Goal: Information Seeking & Learning: Learn about a topic

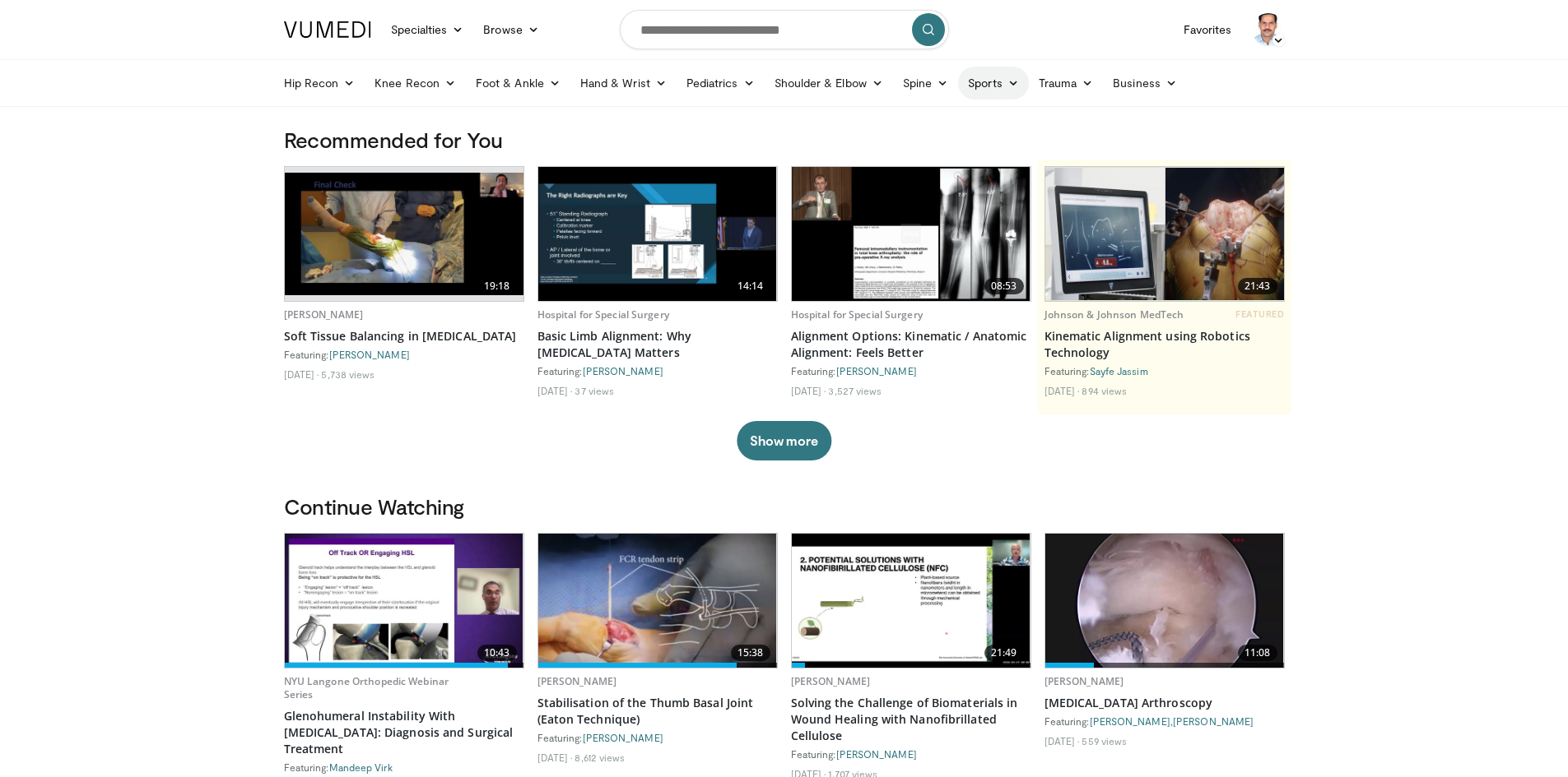
click at [1007, 81] on icon at bounding box center [1012, 83] width 11 height 11
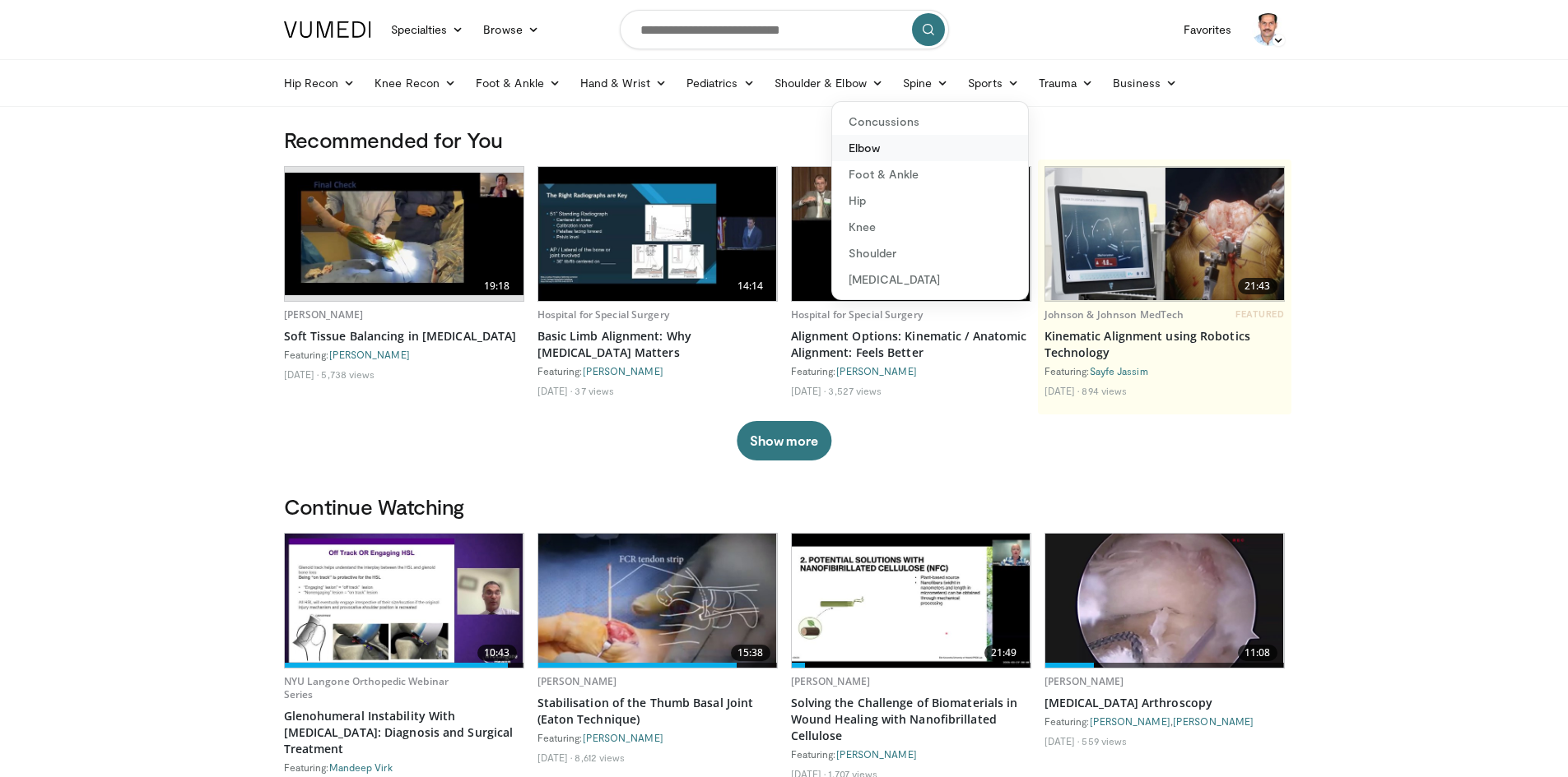
click at [857, 149] on link "Elbow" at bounding box center [930, 148] width 196 height 26
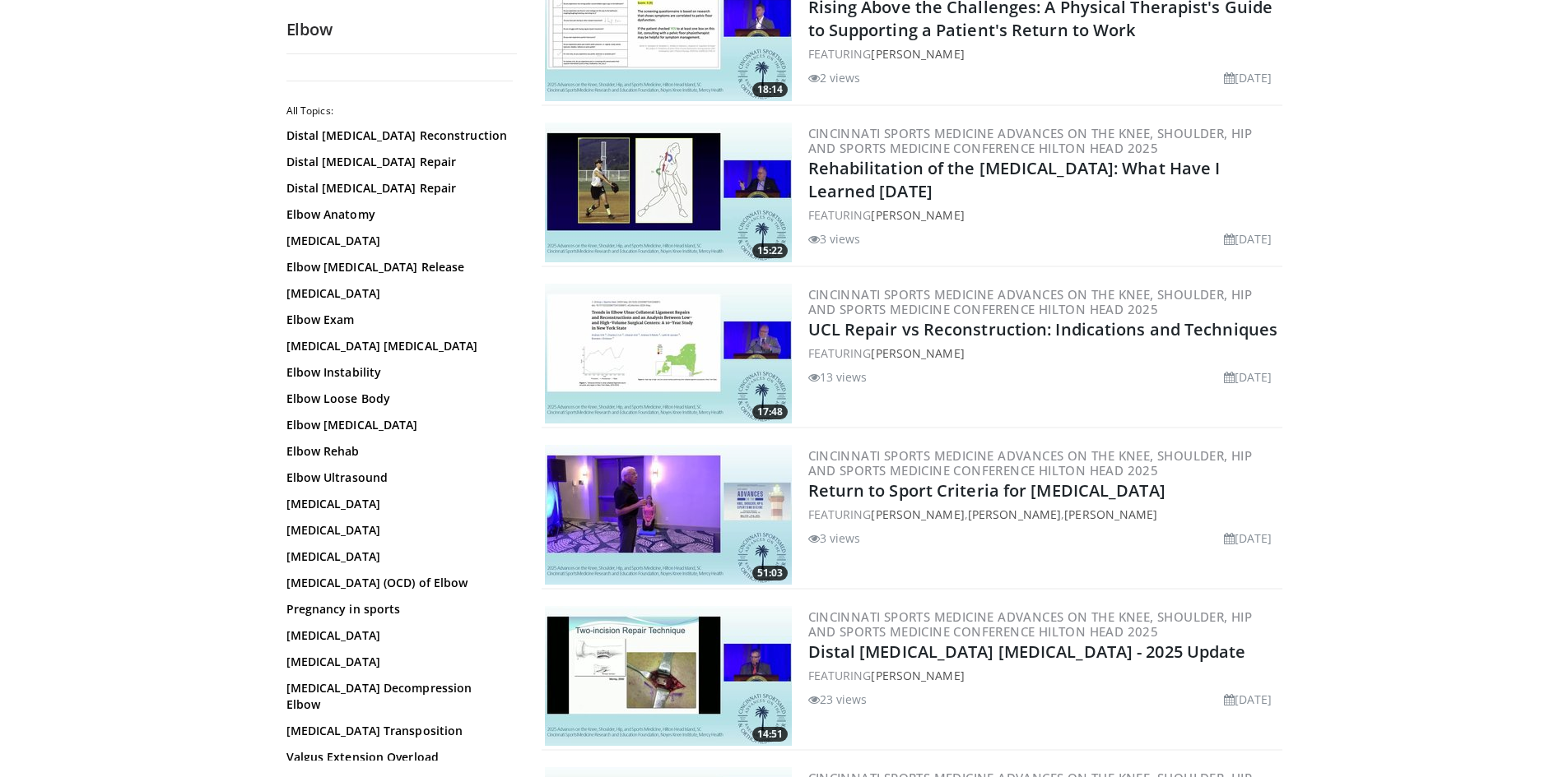
scroll to position [740, 0]
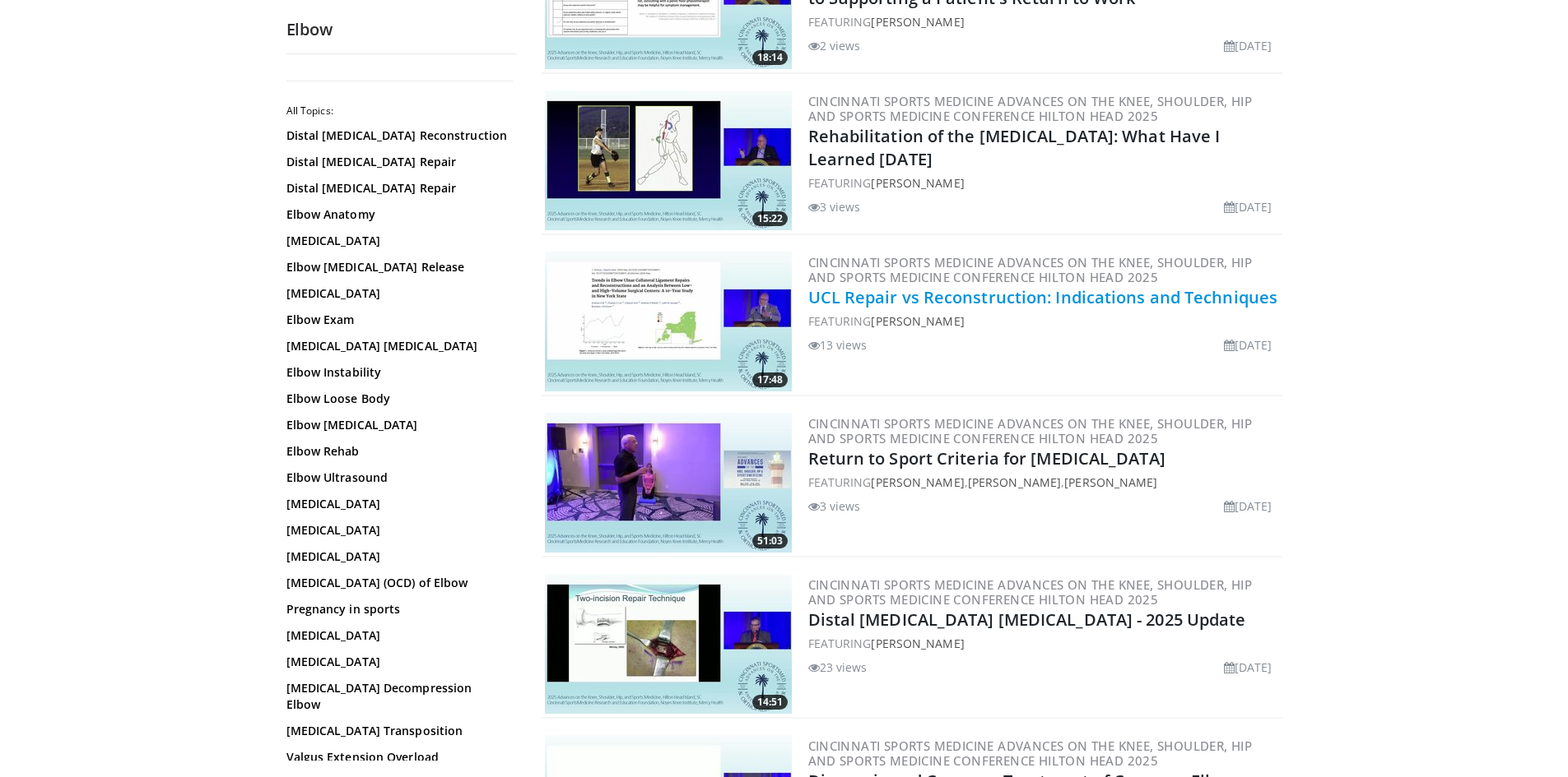
click at [934, 299] on link "UCL Repair vs Reconstruction: Indications and Techniques" at bounding box center [1043, 297] width 470 height 23
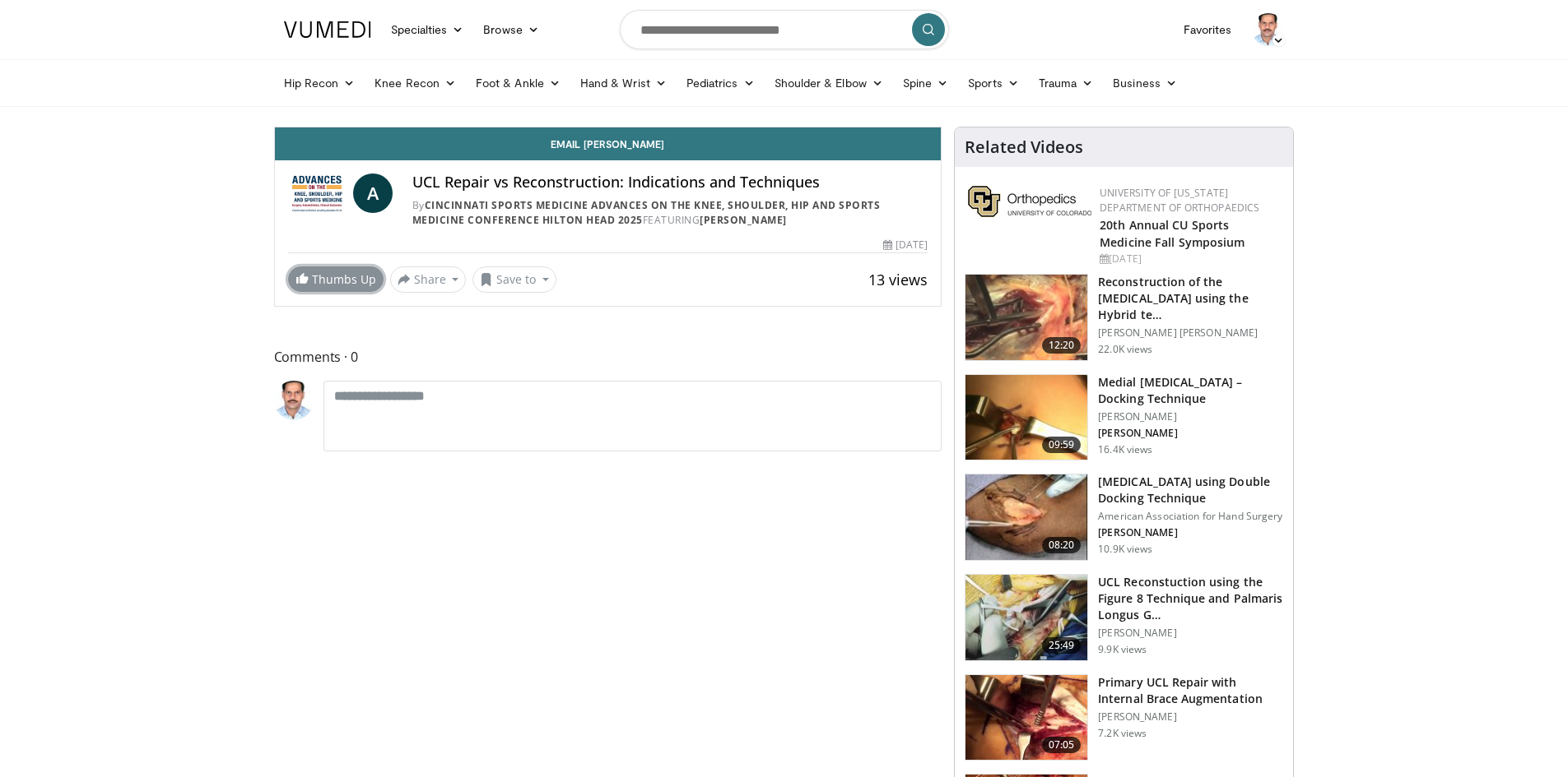
click at [330, 282] on link "Thumbs Up" at bounding box center [336, 279] width 96 height 25
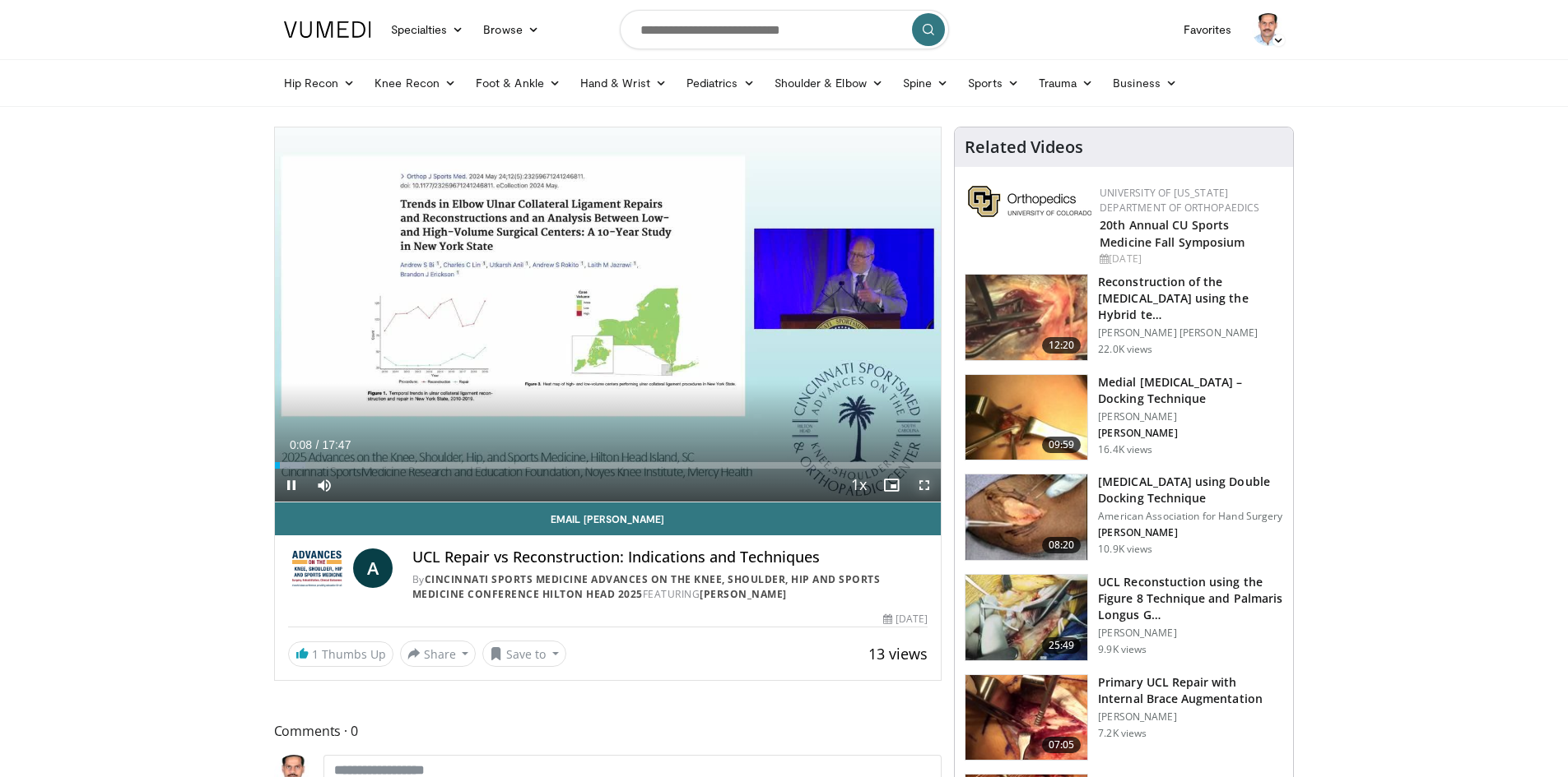
click at [922, 483] on span "Video Player" at bounding box center [924, 485] width 33 height 33
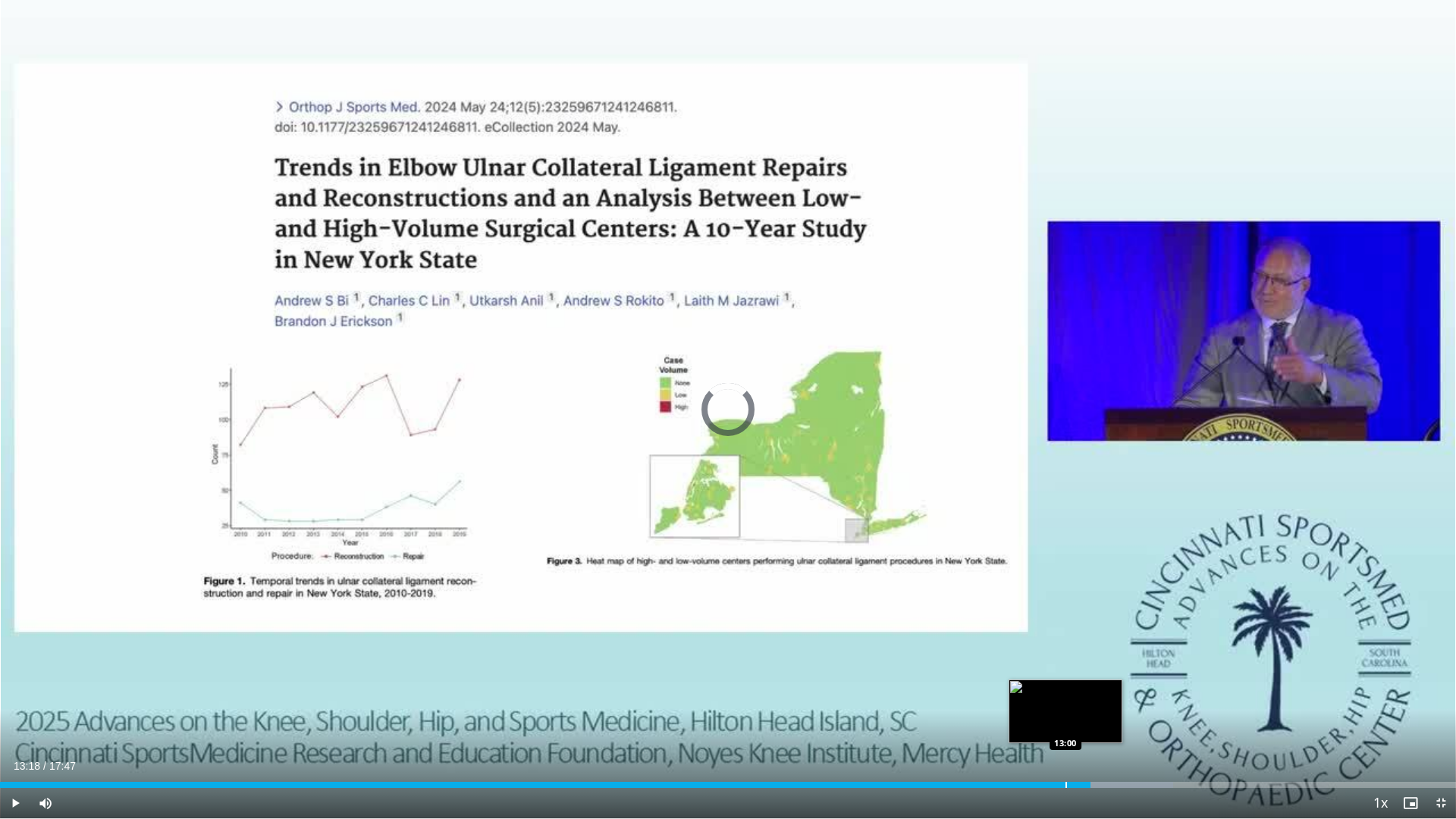
click at [1066, 716] on div "Progress Bar" at bounding box center [1067, 785] width 2 height 6
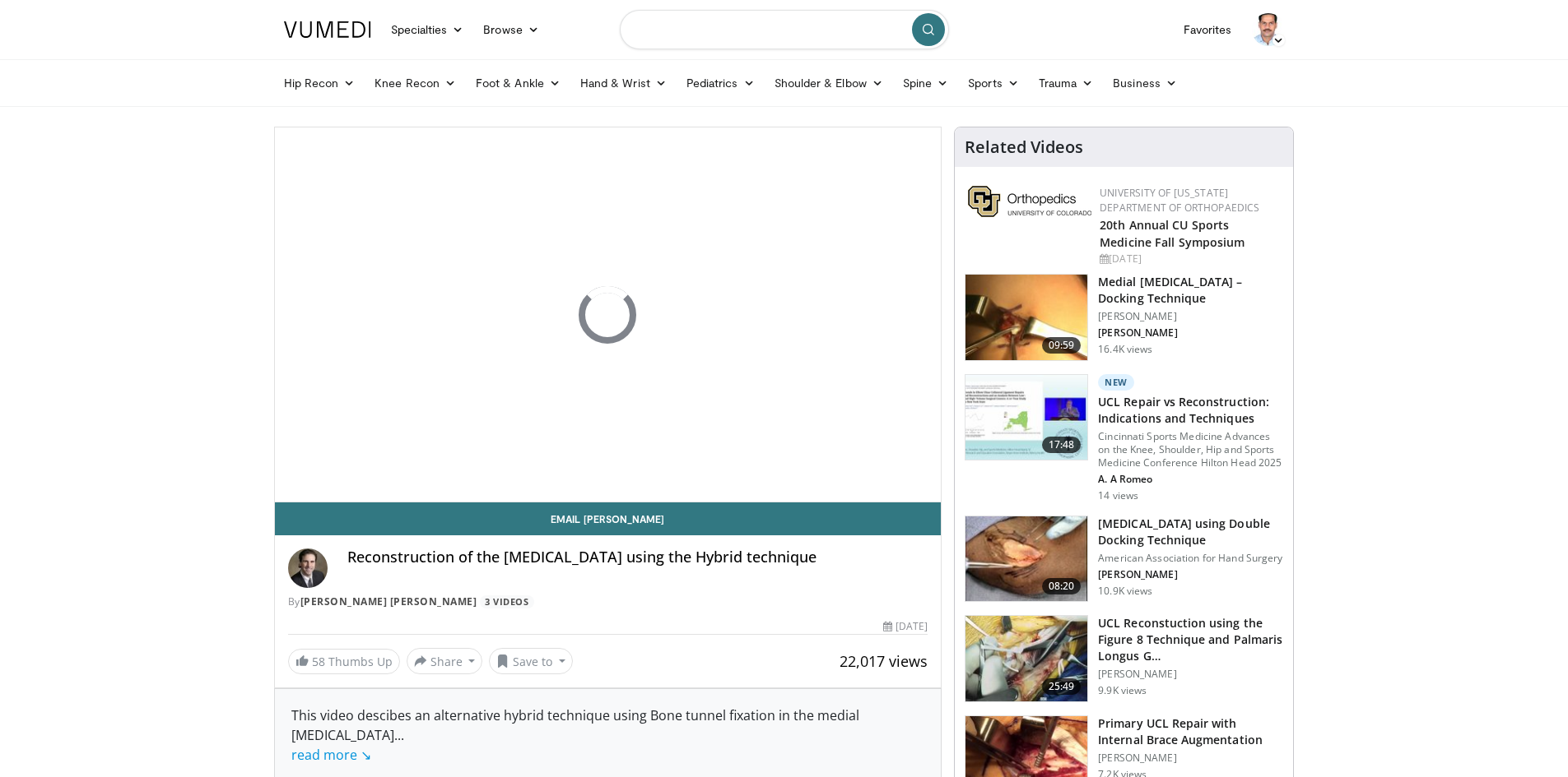
click at [699, 25] on input "Search topics, interventions" at bounding box center [784, 29] width 330 height 39
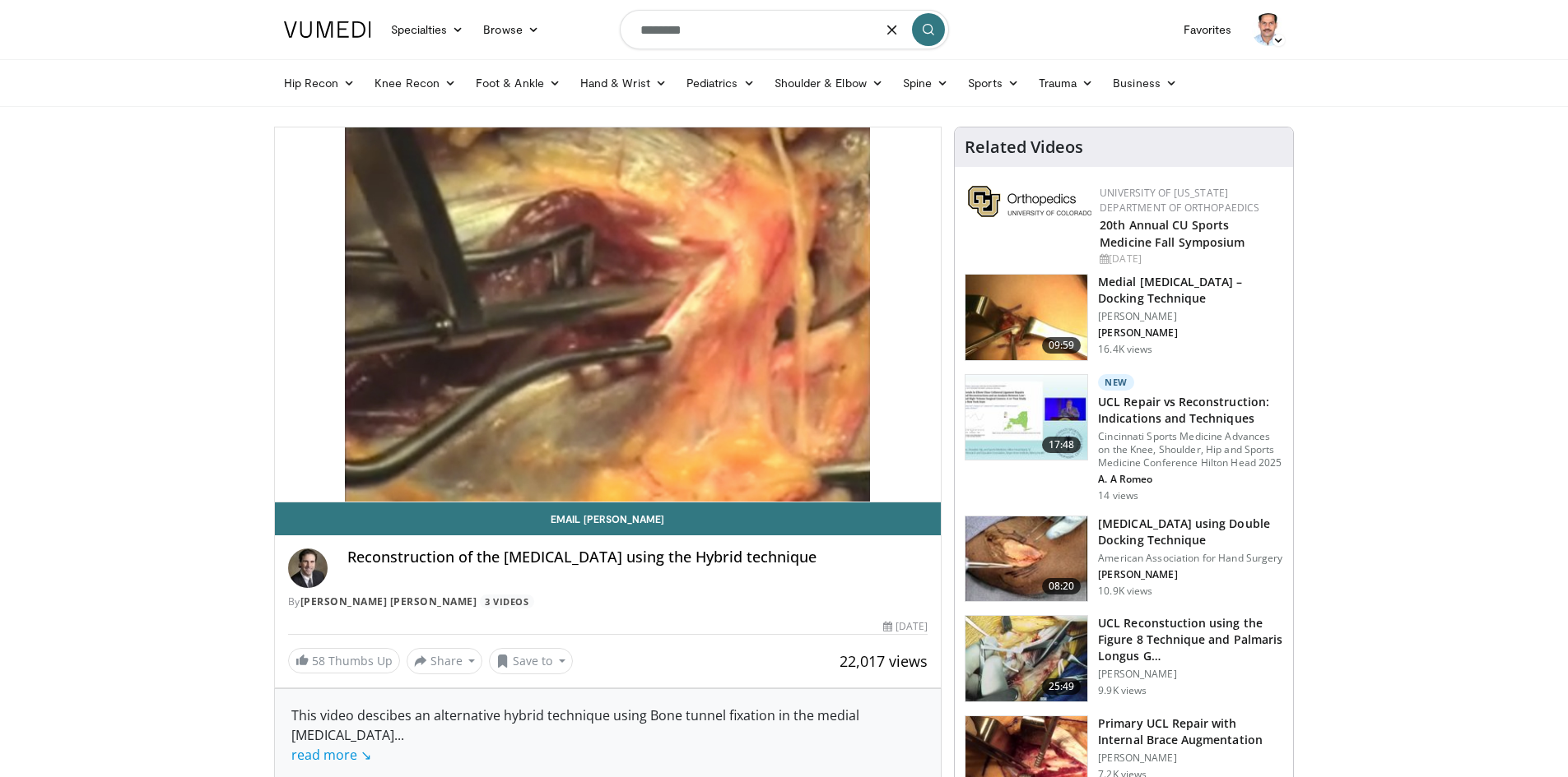
type input "*******"
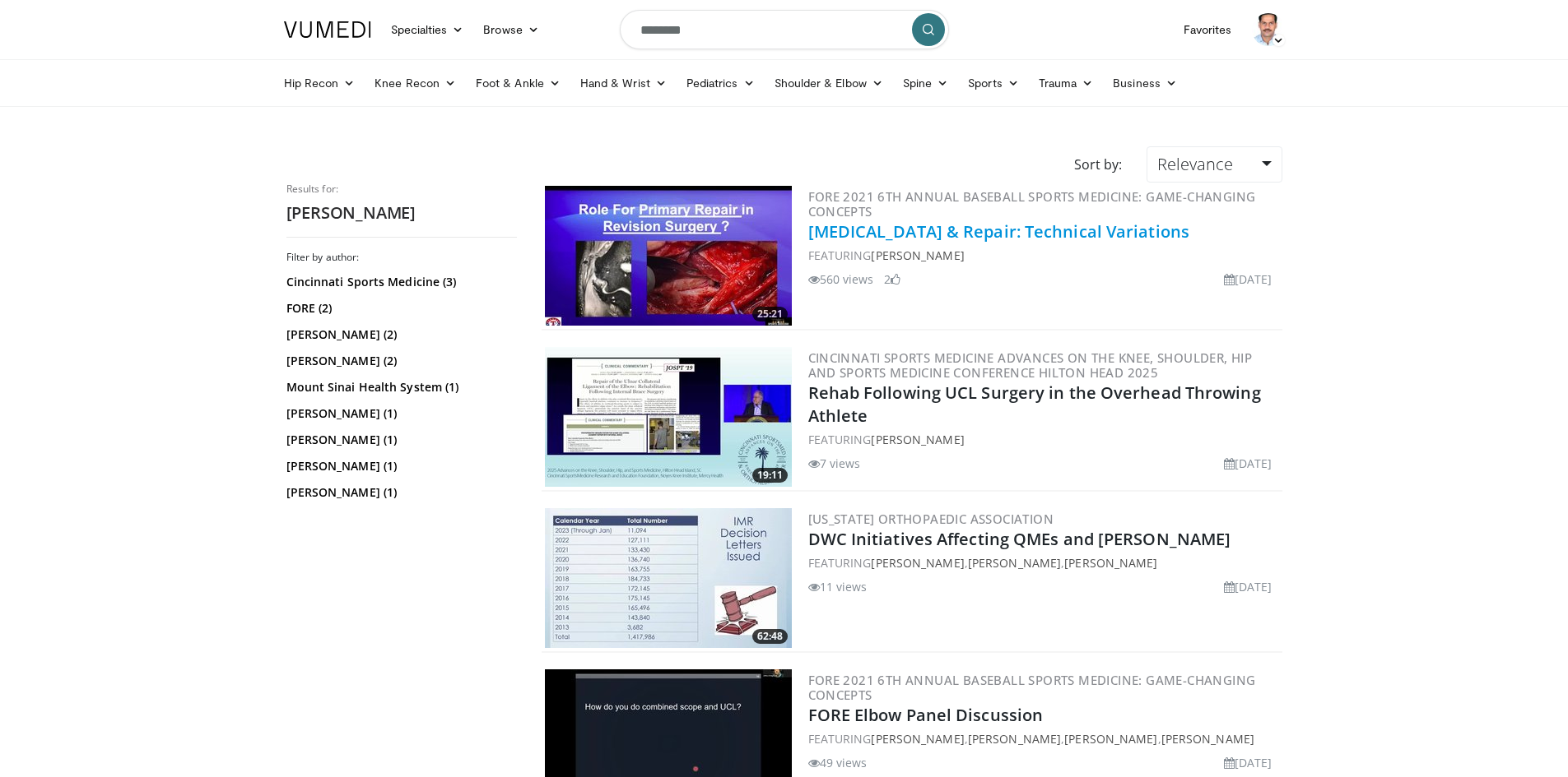
click at [924, 231] on link "[MEDICAL_DATA] & Repair: Technical Variations" at bounding box center [998, 232] width 382 height 23
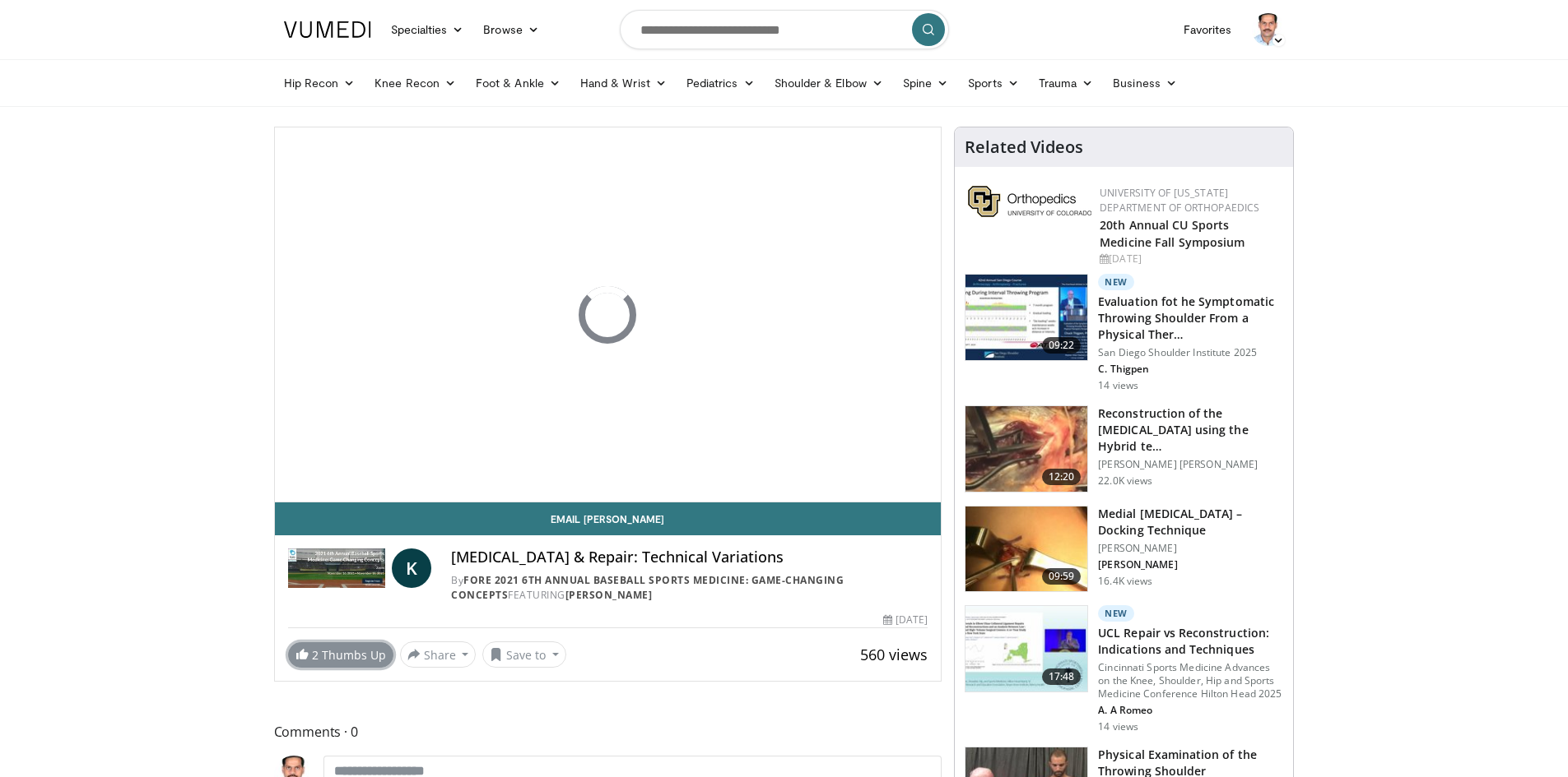
click at [298, 654] on span at bounding box center [302, 654] width 13 height 13
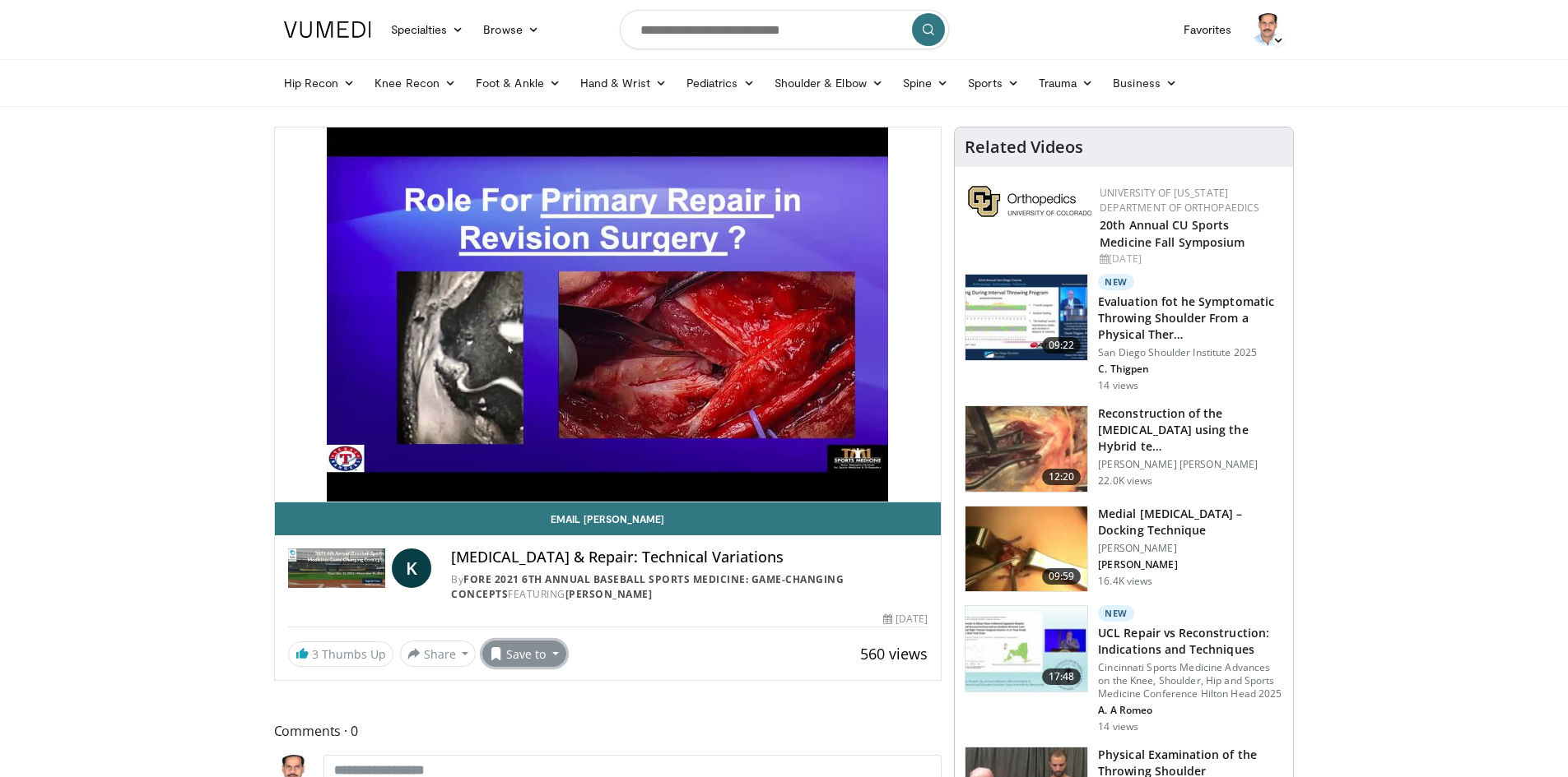
click at [541, 652] on button "Save to" at bounding box center [524, 654] width 84 height 26
click at [541, 553] on span "Add to Favorites" at bounding box center [553, 553] width 101 height 18
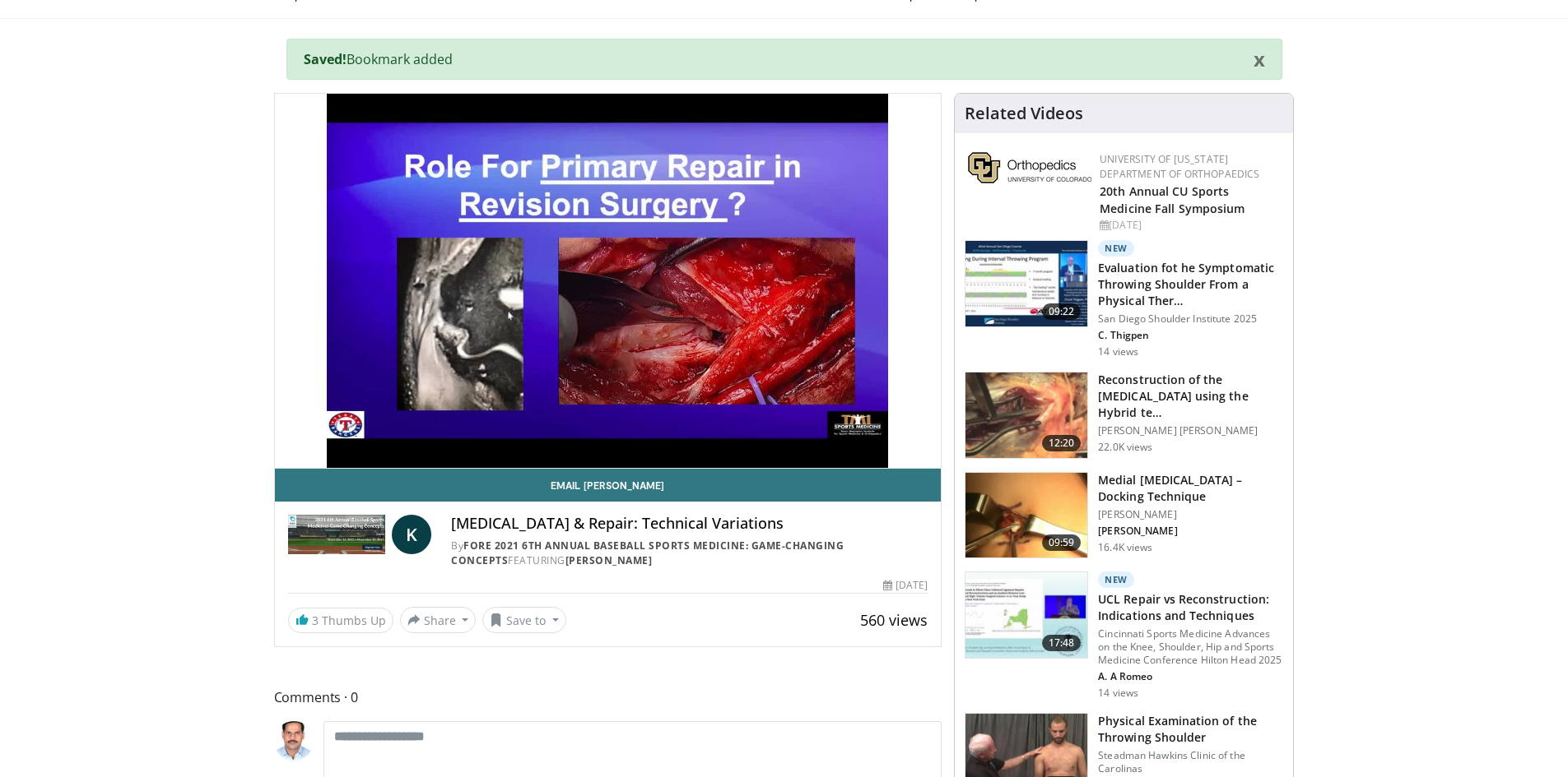
scroll to position [247, 0]
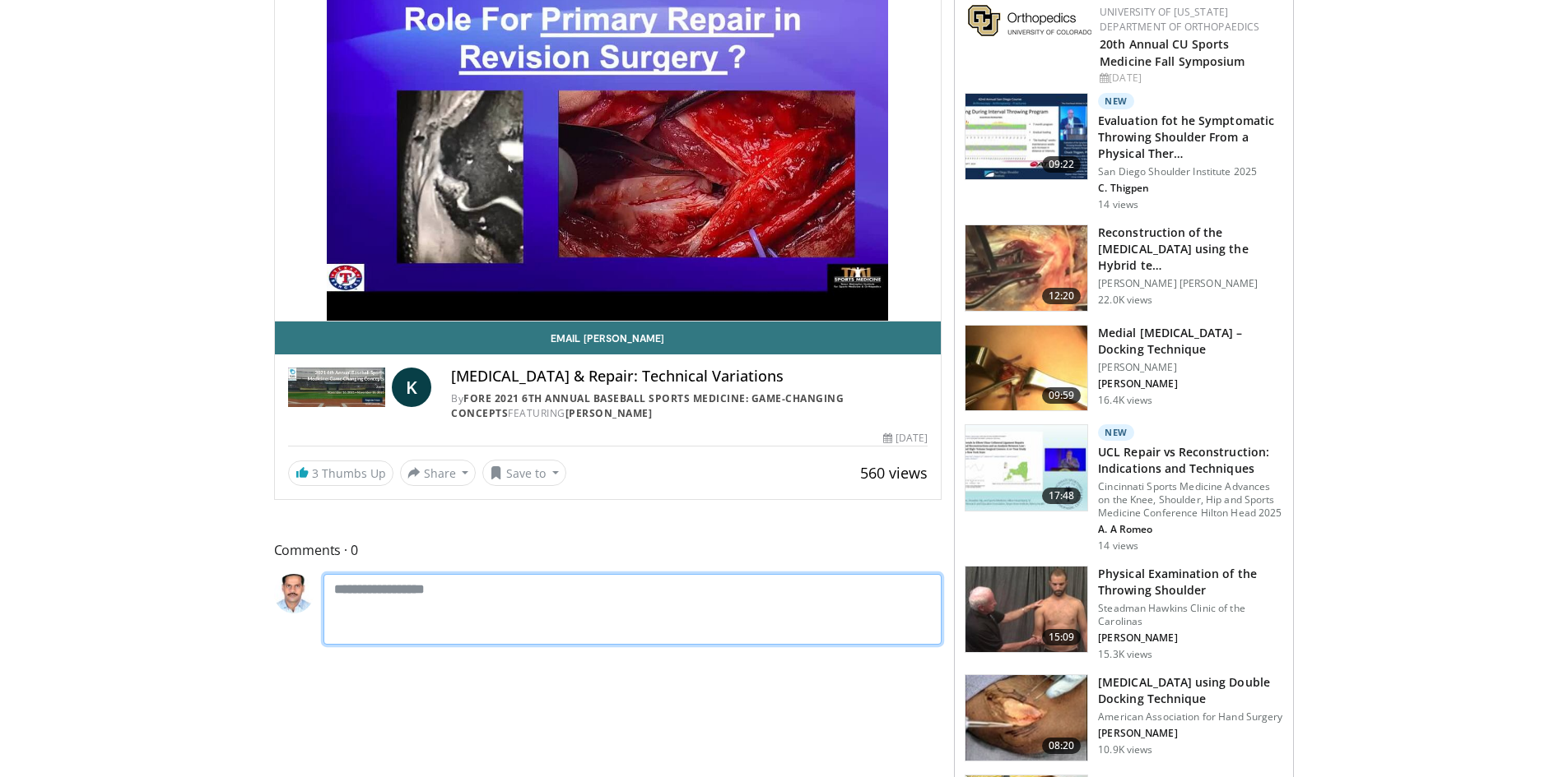
click at [391, 599] on textarea at bounding box center [633, 609] width 619 height 70
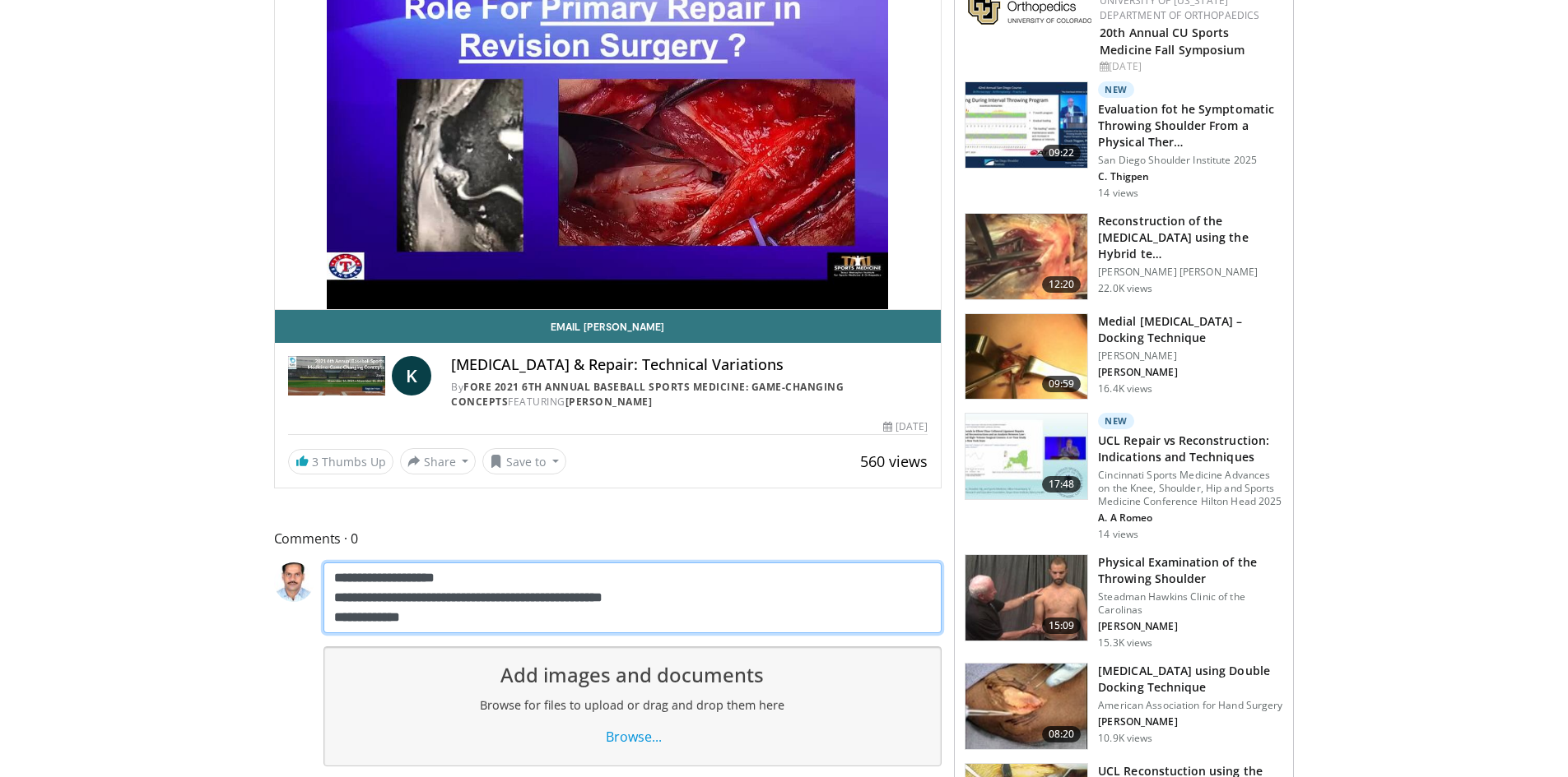
scroll to position [439, 0]
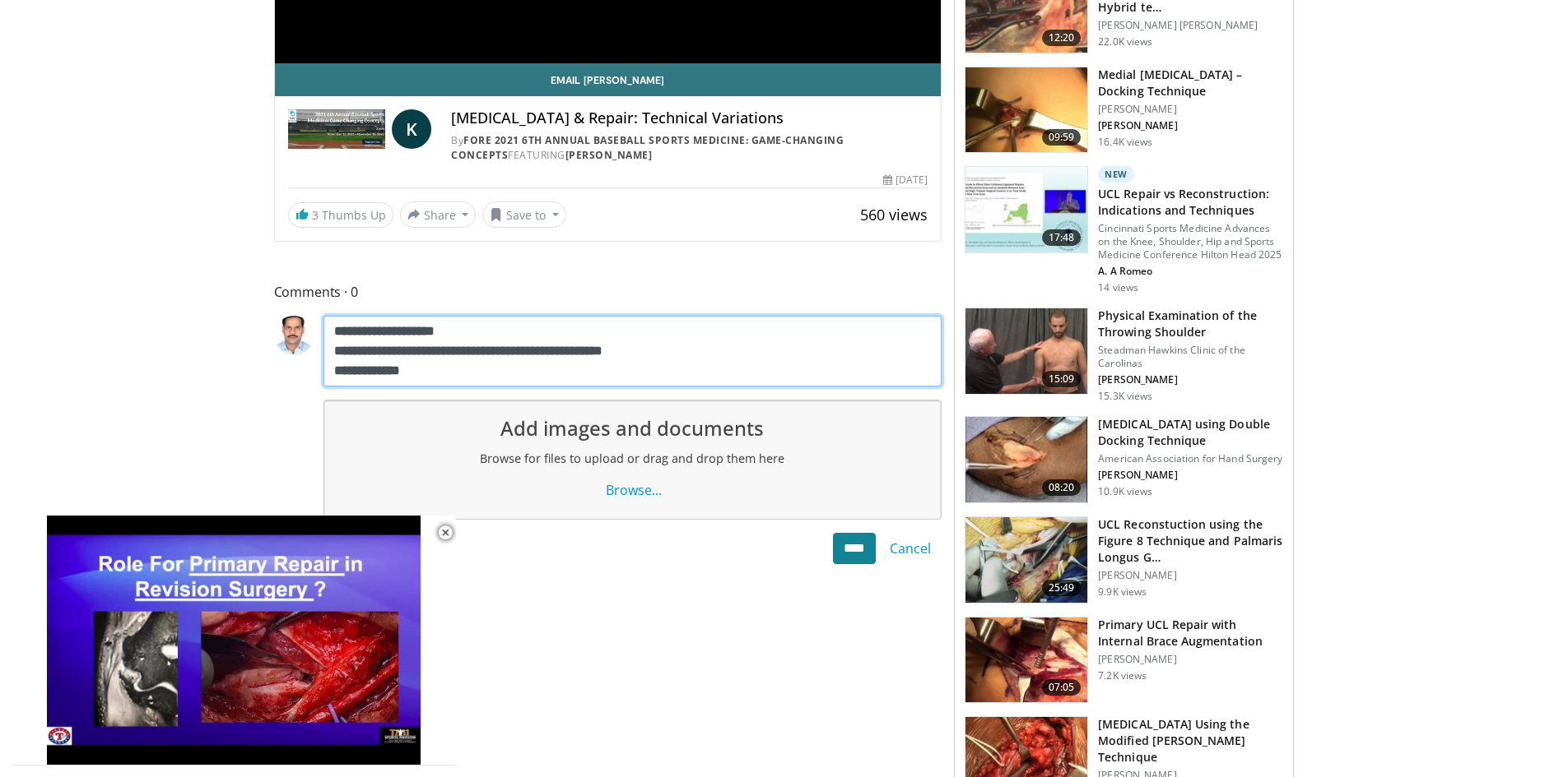
type textarea "**********"
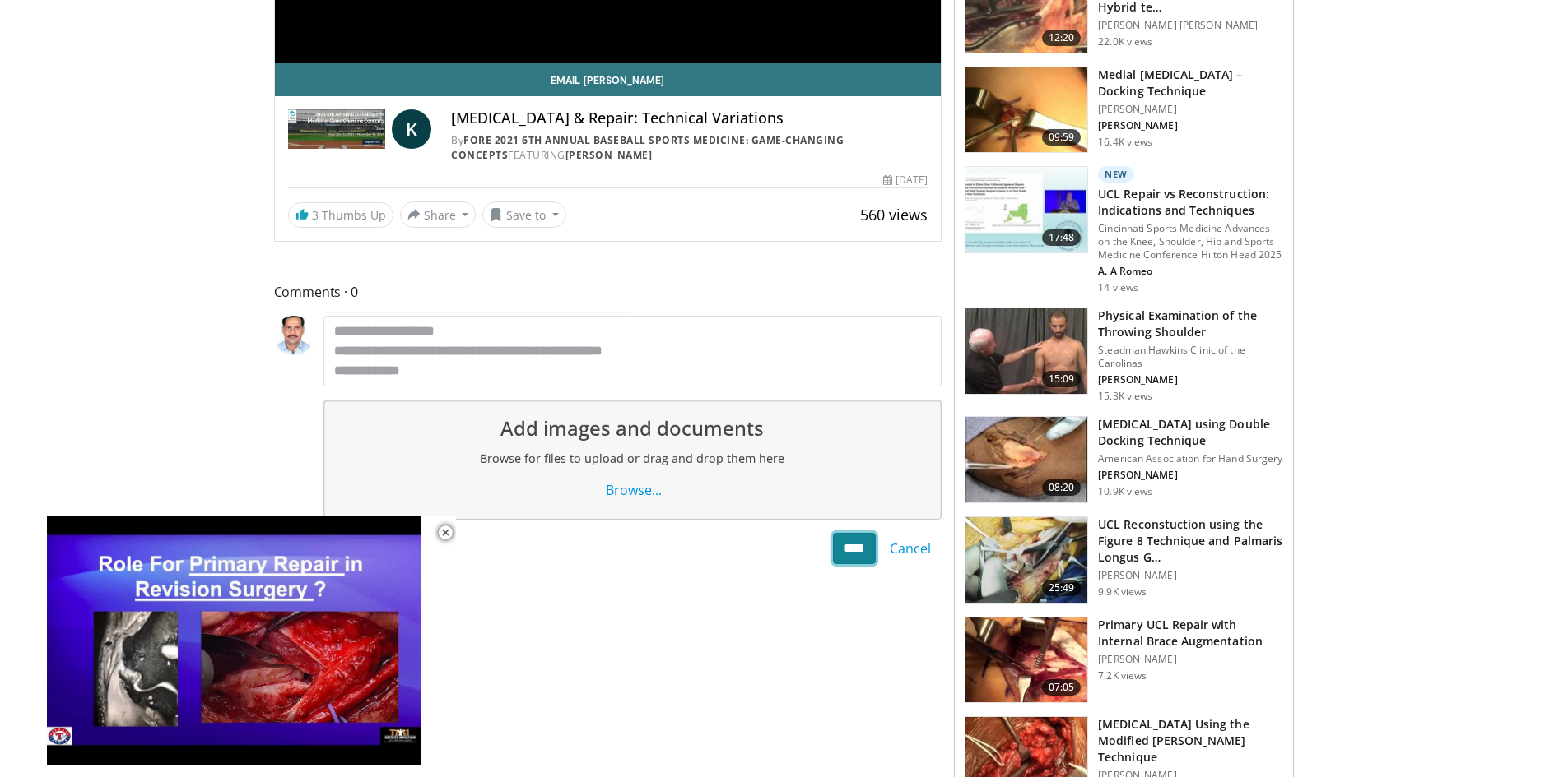
click at [848, 552] on input "****" at bounding box center [854, 548] width 43 height 31
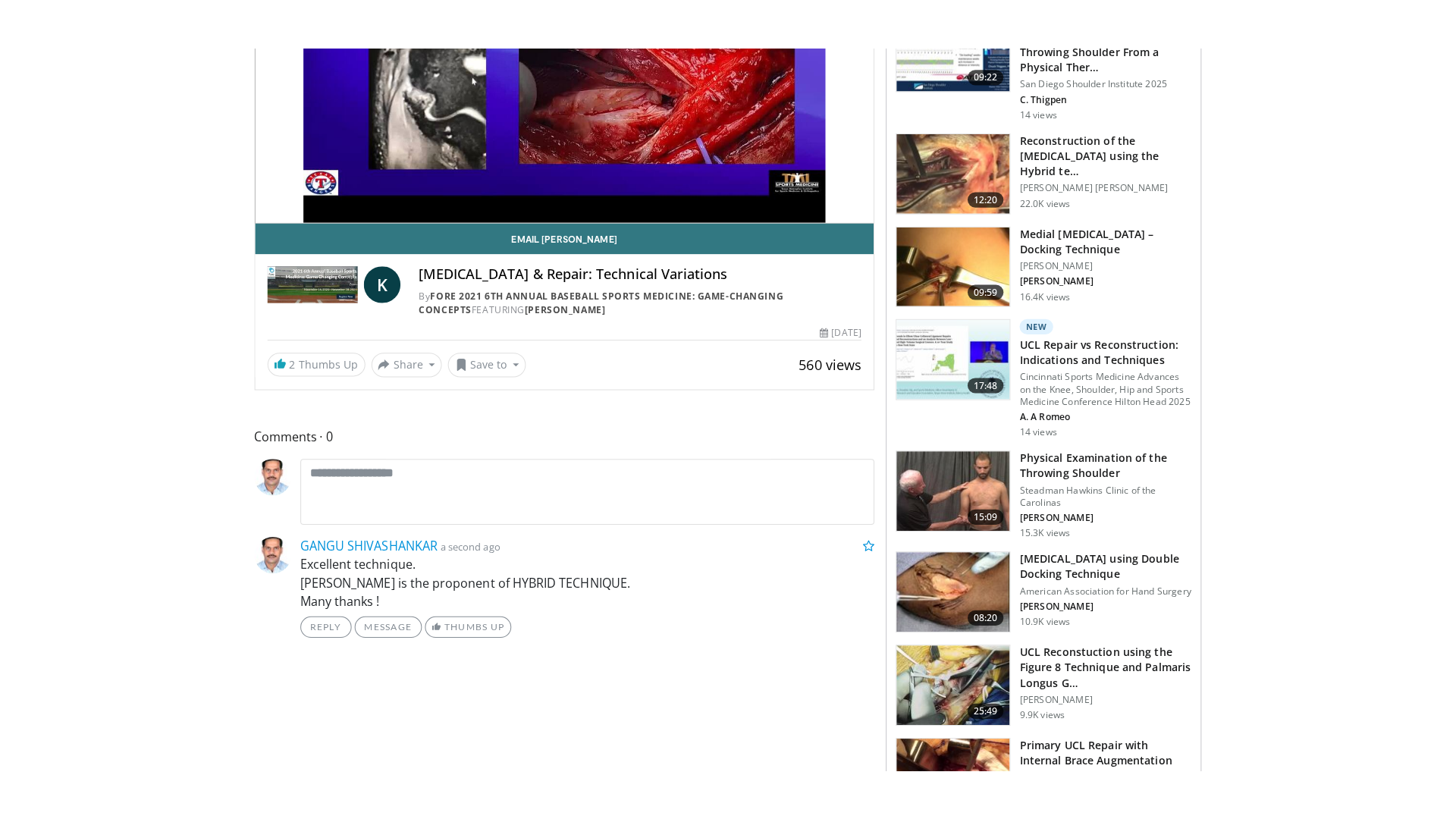
scroll to position [151, 0]
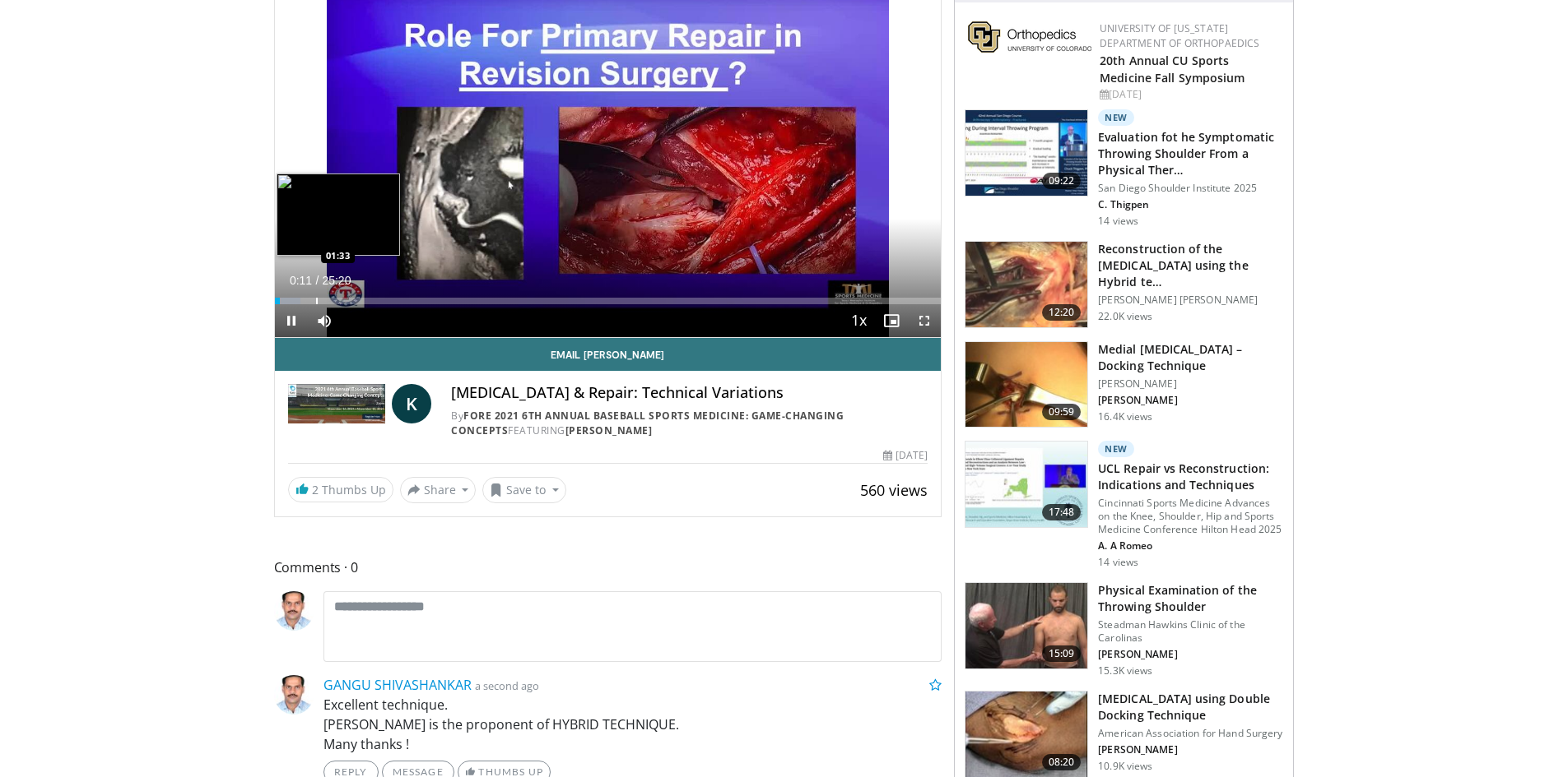
click at [316, 302] on div "Progress Bar" at bounding box center [317, 302] width 2 height 7
click at [325, 299] on div "Progress Bar" at bounding box center [326, 302] width 2 height 7
click at [338, 302] on div "Progress Bar" at bounding box center [339, 302] width 2 height 7
click at [350, 299] on div "Progress Bar" at bounding box center [351, 302] width 2 height 7
click at [364, 298] on div "Progress Bar" at bounding box center [365, 302] width 2 height 7
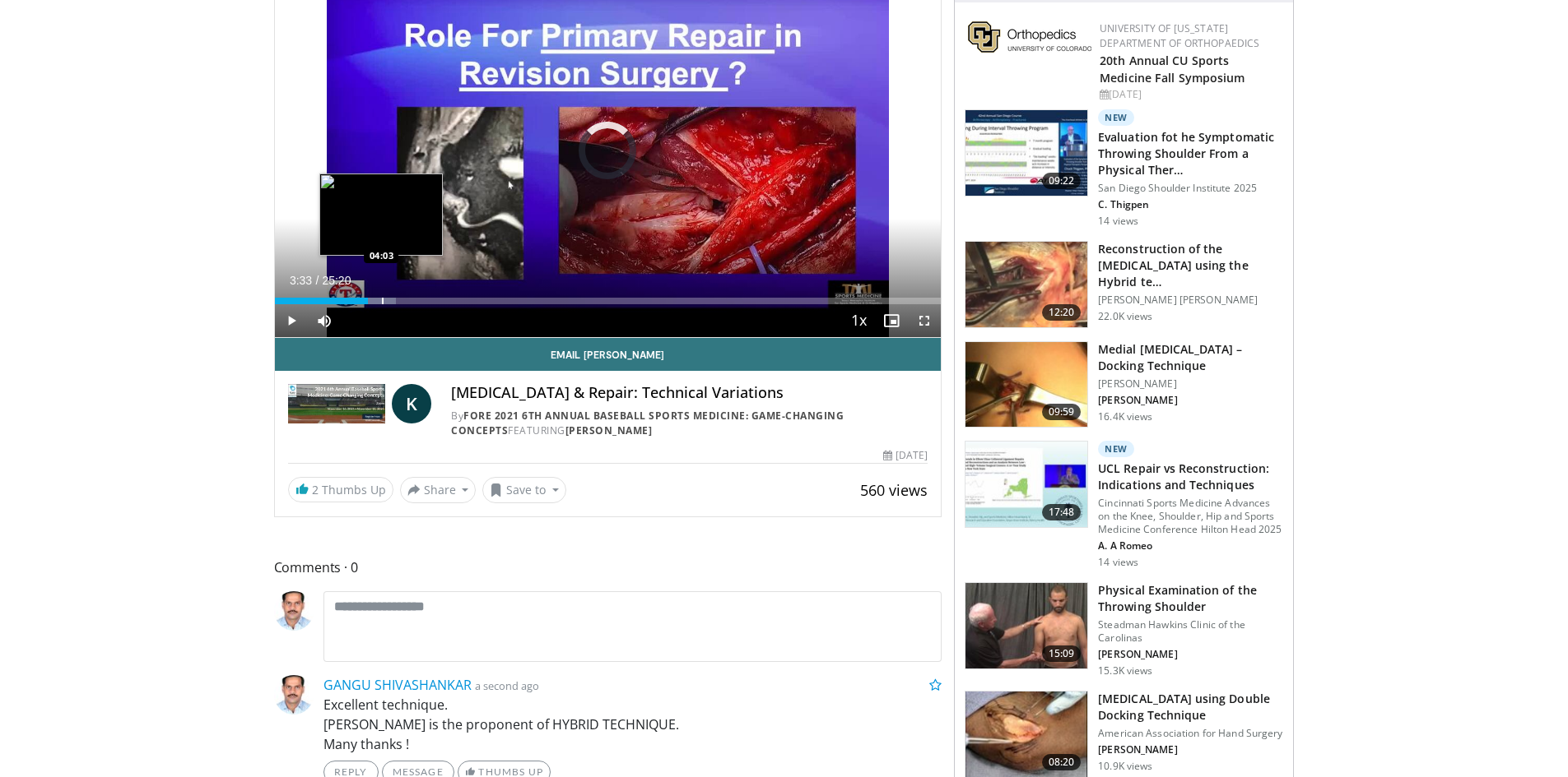
click at [382, 300] on div "Progress Bar" at bounding box center [383, 302] width 2 height 7
click at [392, 299] on div "Progress Bar" at bounding box center [393, 302] width 2 height 7
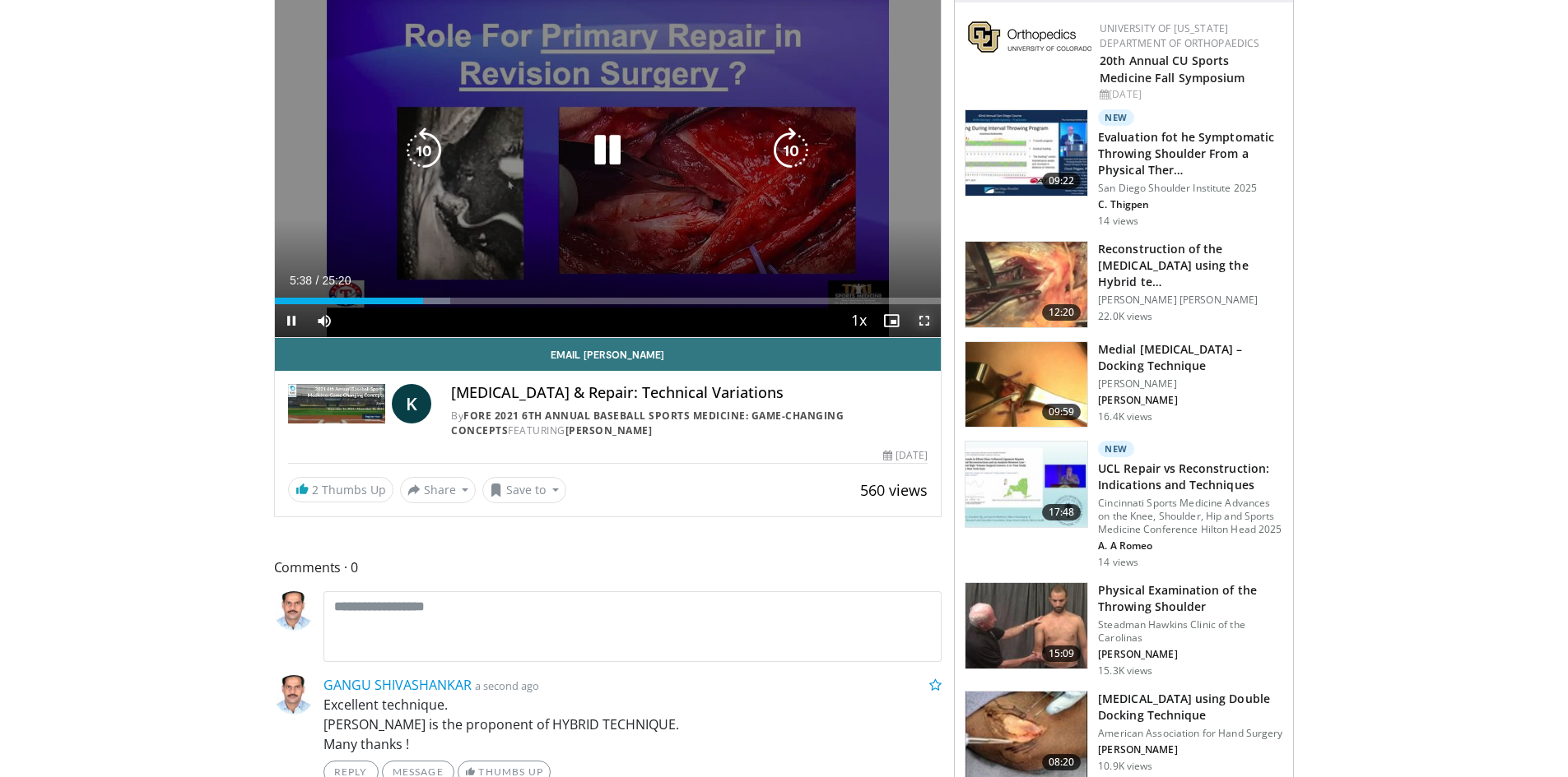
drag, startPoint x: 922, startPoint y: 321, endPoint x: 922, endPoint y: 392, distance: 71.0
click at [922, 321] on span "Video Player" at bounding box center [924, 321] width 33 height 33
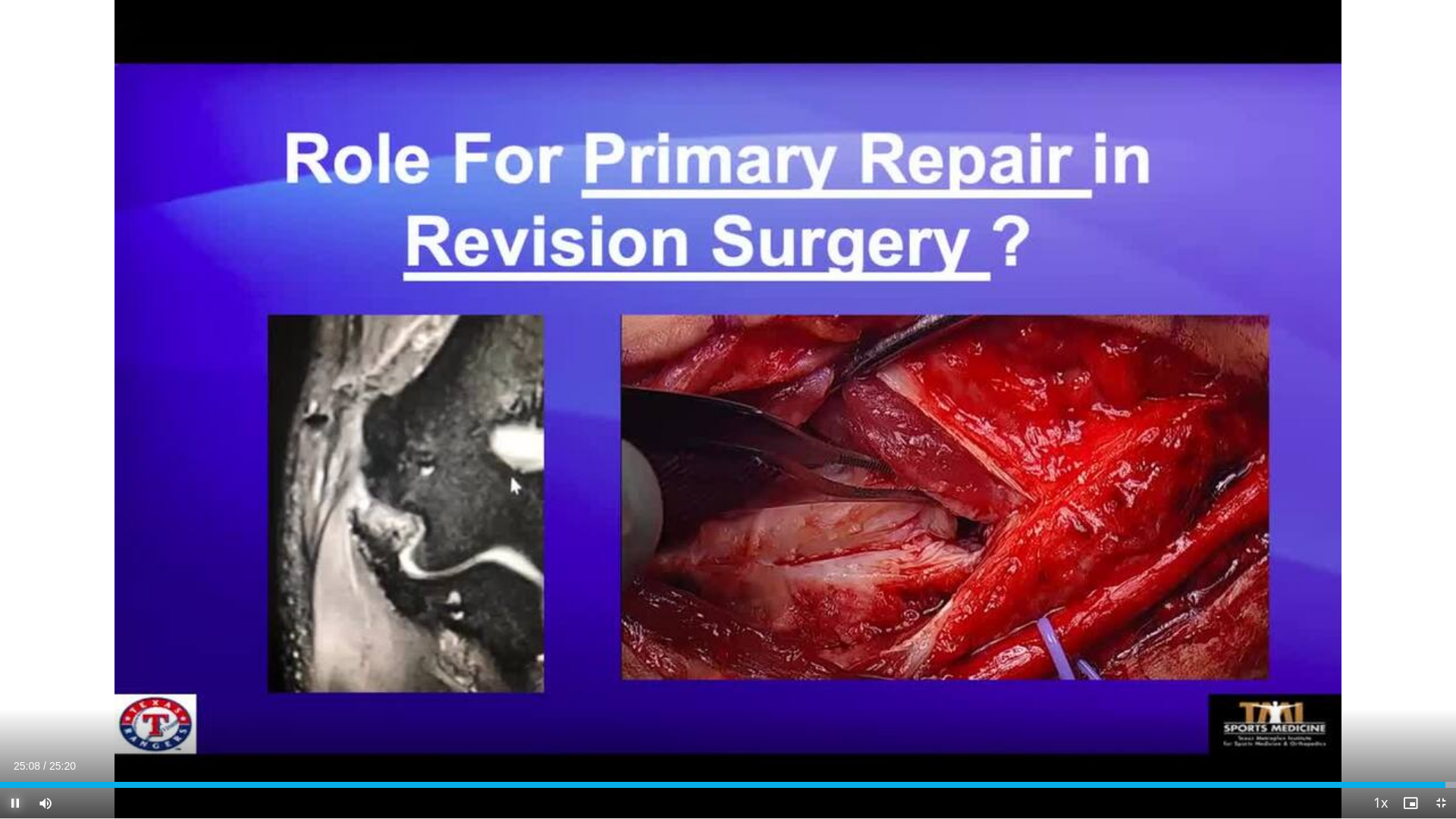
click at [18, 716] on span "Video Player" at bounding box center [15, 803] width 30 height 30
click at [1438, 716] on span "Video Player" at bounding box center [1441, 803] width 30 height 30
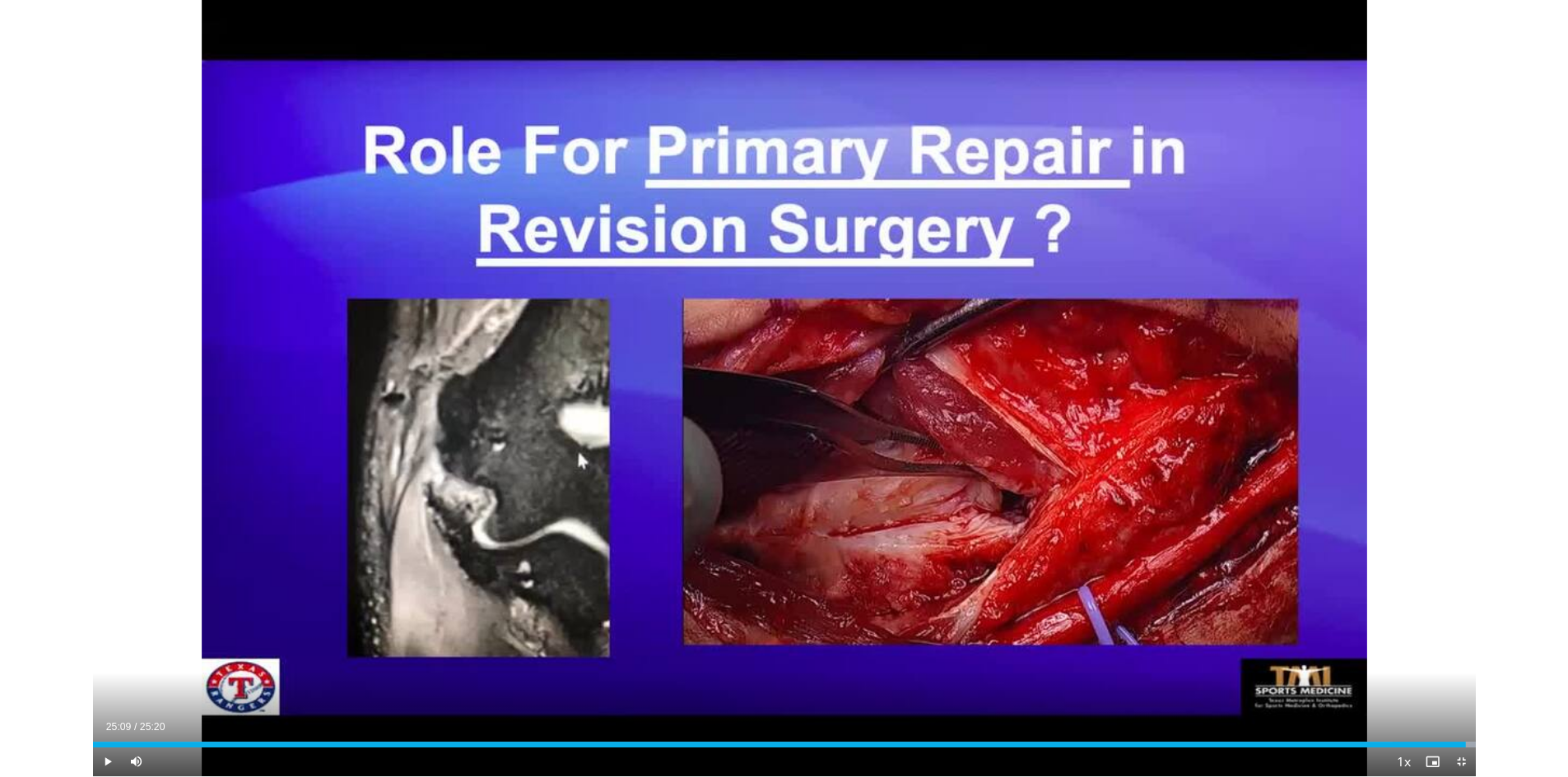
scroll to position [540, 0]
